Goal: Task Accomplishment & Management: Manage account settings

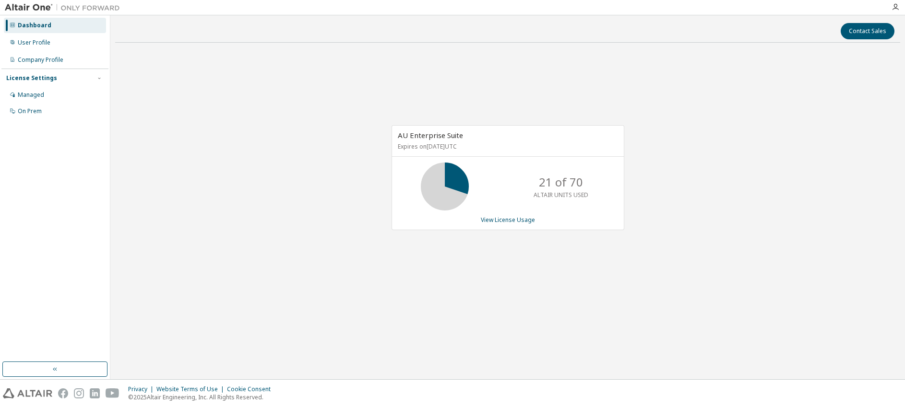
click at [270, 85] on div "AU Enterprise Suite Expires on [DATE] UTC 21 of 70 ALTAIR UNITS USED View Licen…" at bounding box center [507, 182] width 785 height 265
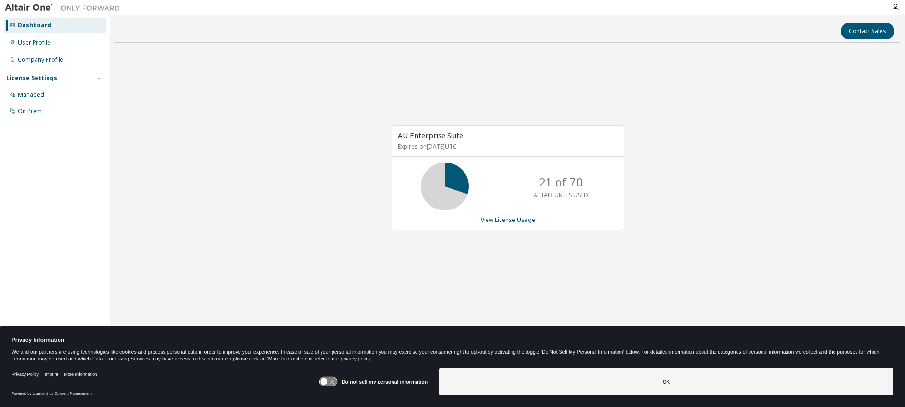
click at [322, 379] on icon at bounding box center [323, 381] width 7 height 7
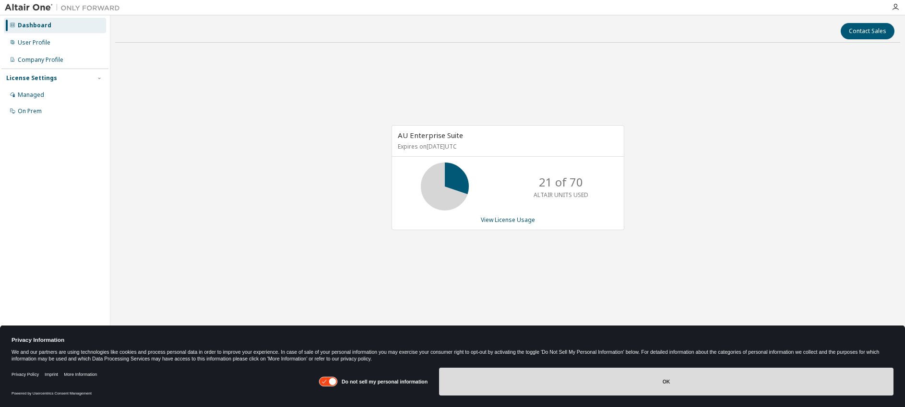
click at [479, 376] on button "OK" at bounding box center [666, 382] width 454 height 28
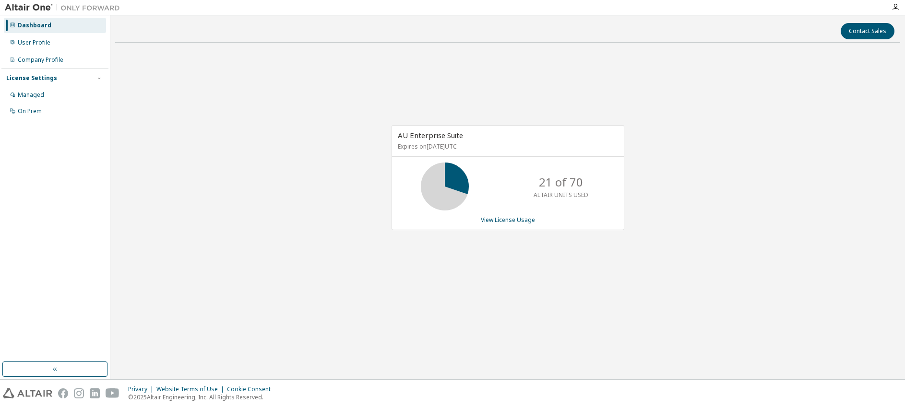
click at [225, 140] on div "AU Enterprise Suite Expires on [DATE] UTC 21 of 70 ALTAIR UNITS USED View Licen…" at bounding box center [507, 182] width 785 height 265
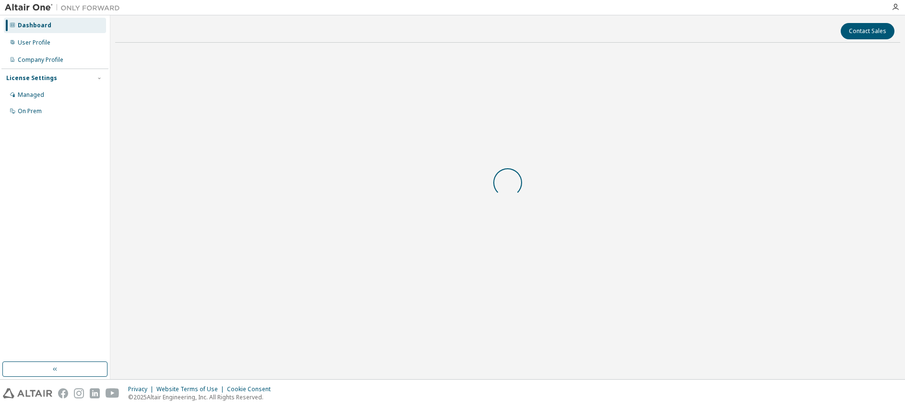
click at [426, 87] on div at bounding box center [507, 182] width 785 height 265
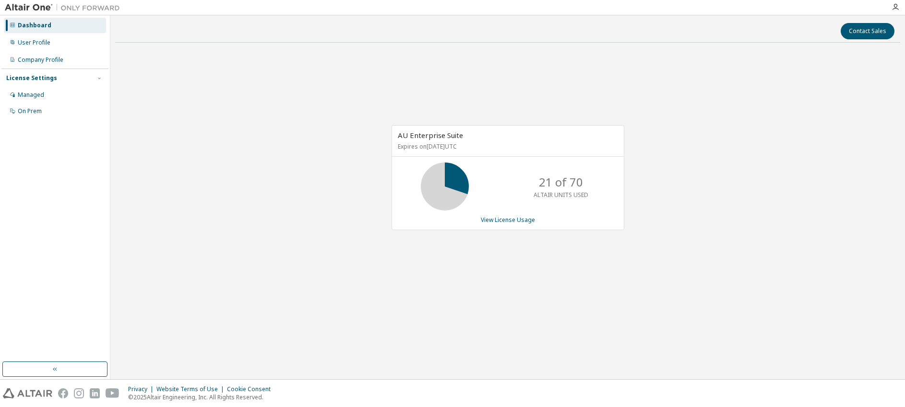
click at [199, 70] on div "AU Enterprise Suite Expires on [DATE] UTC 21 of 70 ALTAIR UNITS USED View Licen…" at bounding box center [507, 182] width 785 height 265
